Goal: Task Accomplishment & Management: Use online tool/utility

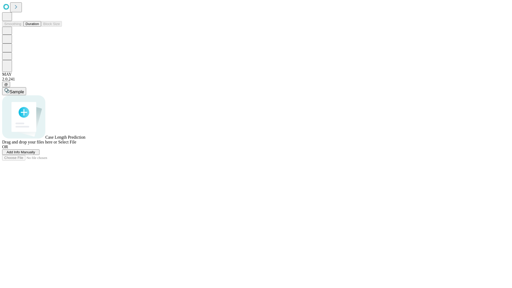
click at [39, 27] on button "Duration" at bounding box center [32, 24] width 18 height 6
click at [35, 154] on span "Add Info Manually" at bounding box center [21, 152] width 29 height 4
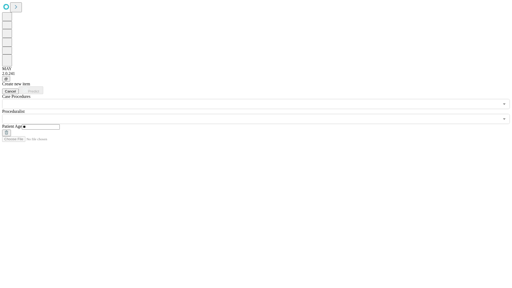
type input "**"
click at [260, 114] on input "text" at bounding box center [250, 119] width 497 height 10
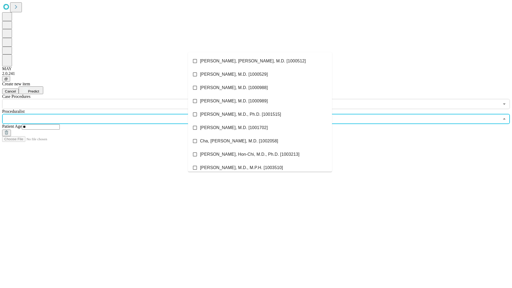
click at [260, 61] on li "[PERSON_NAME], [PERSON_NAME], M.D. [1000512]" at bounding box center [260, 60] width 144 height 13
click at [112, 99] on input "text" at bounding box center [250, 104] width 497 height 10
